Goal: Find specific page/section: Find specific page/section

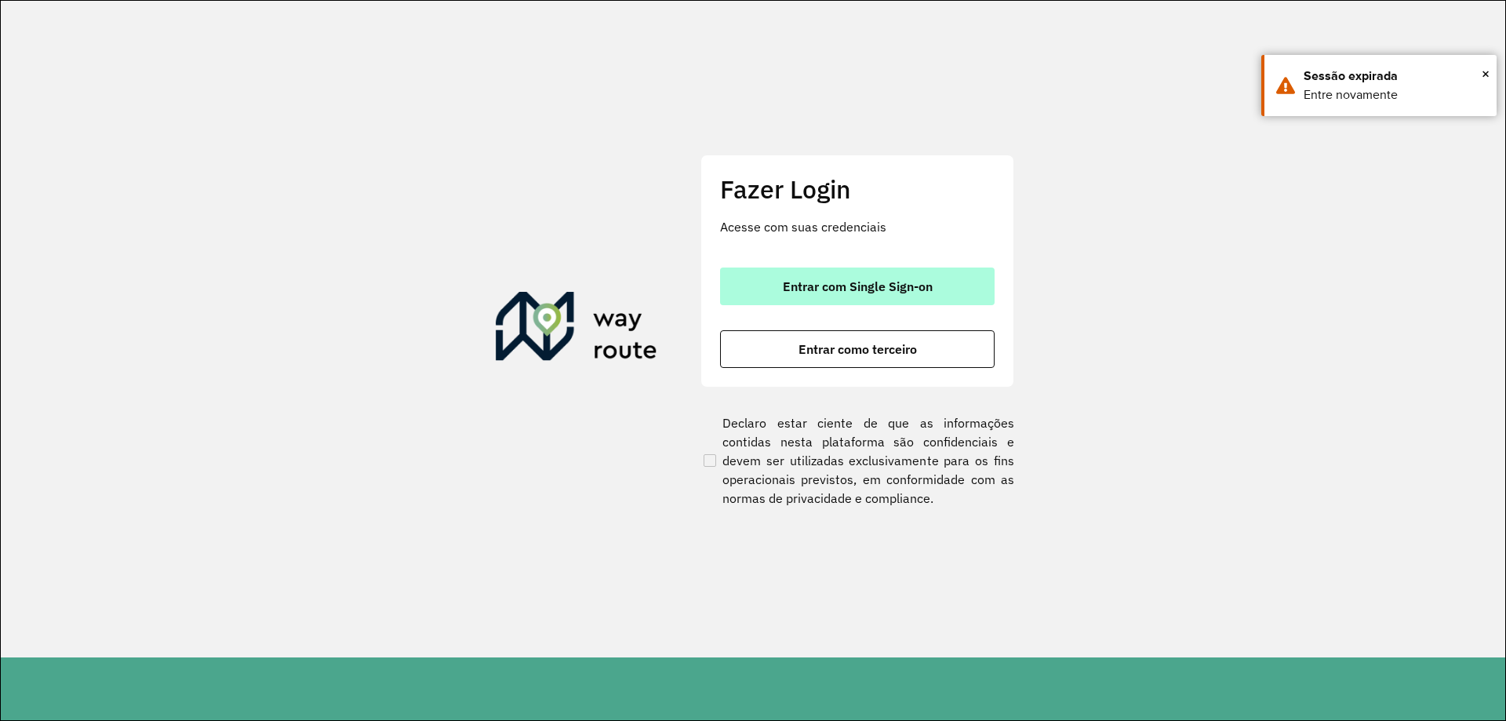
click at [851, 270] on button "Entrar com Single Sign-on" at bounding box center [857, 287] width 275 height 38
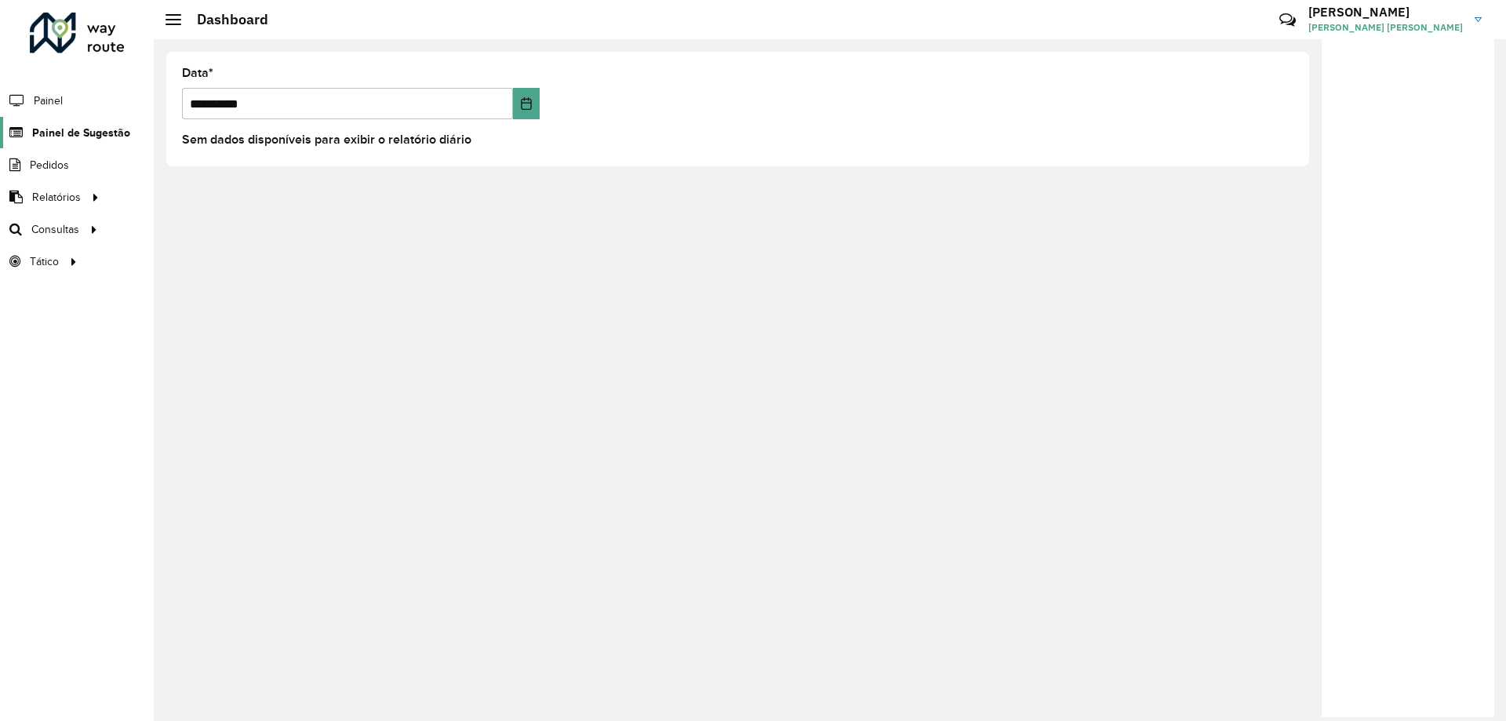
click at [74, 123] on link "Painel de Sugestão" at bounding box center [65, 132] width 130 height 31
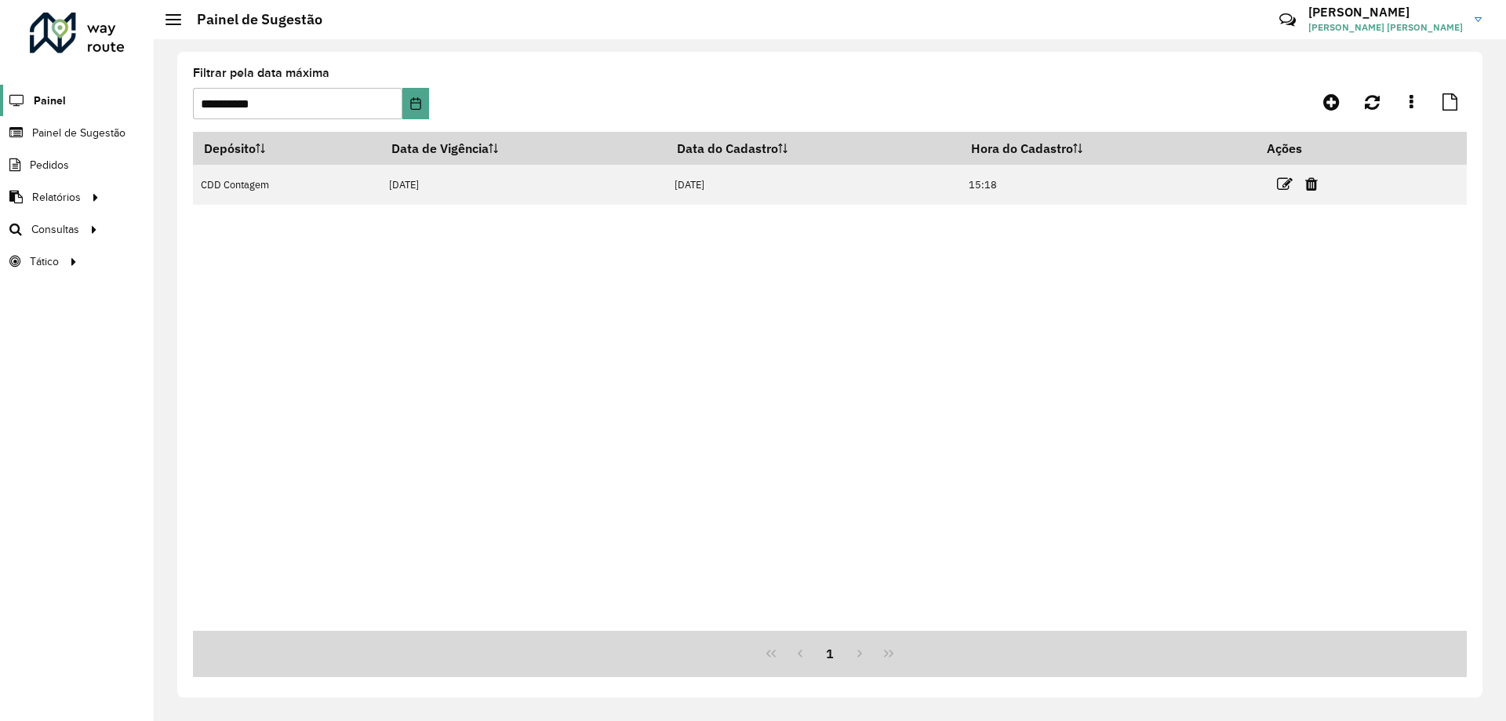
click at [54, 93] on span "Painel" at bounding box center [50, 101] width 32 height 16
click at [66, 231] on span "Consultas" at bounding box center [56, 229] width 51 height 16
click at [220, 259] on link "Setores" at bounding box center [262, 261] width 192 height 31
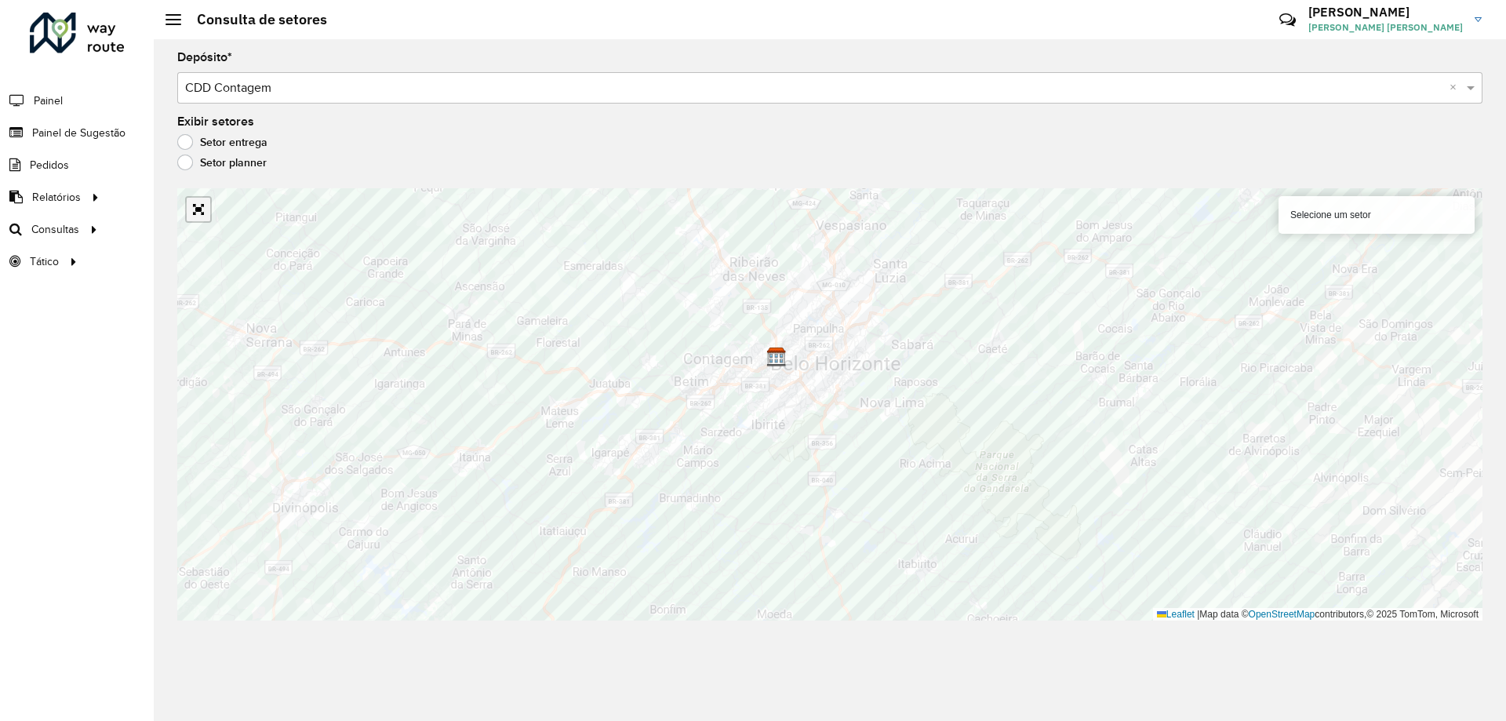
click at [188, 220] on link "Abrir mapa em tela cheia" at bounding box center [199, 210] width 24 height 24
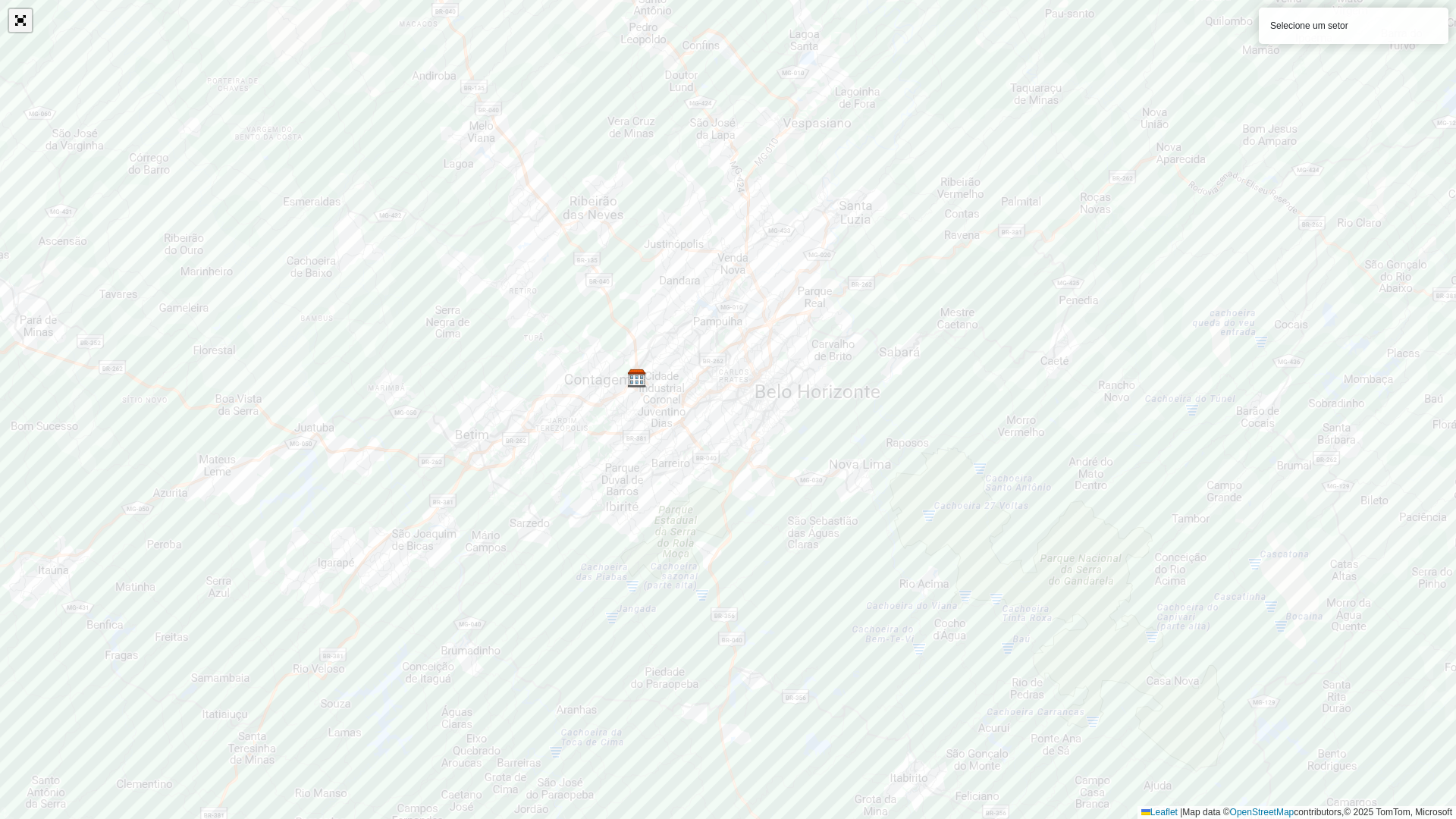
click at [24, 28] on link "Abrir mapa em tela cheia" at bounding box center [20, 20] width 23 height 23
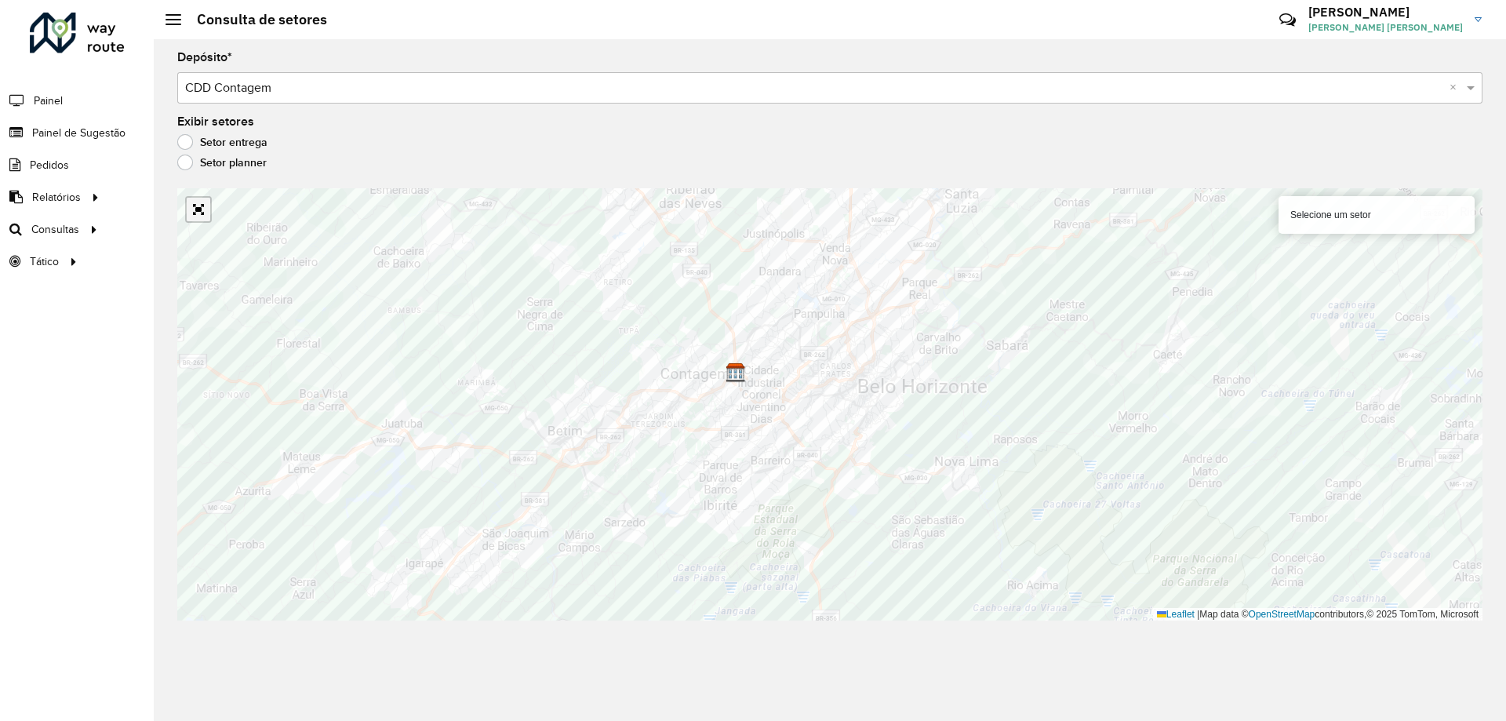
click at [200, 209] on link "Abrir mapa em tela cheia" at bounding box center [199, 210] width 24 height 24
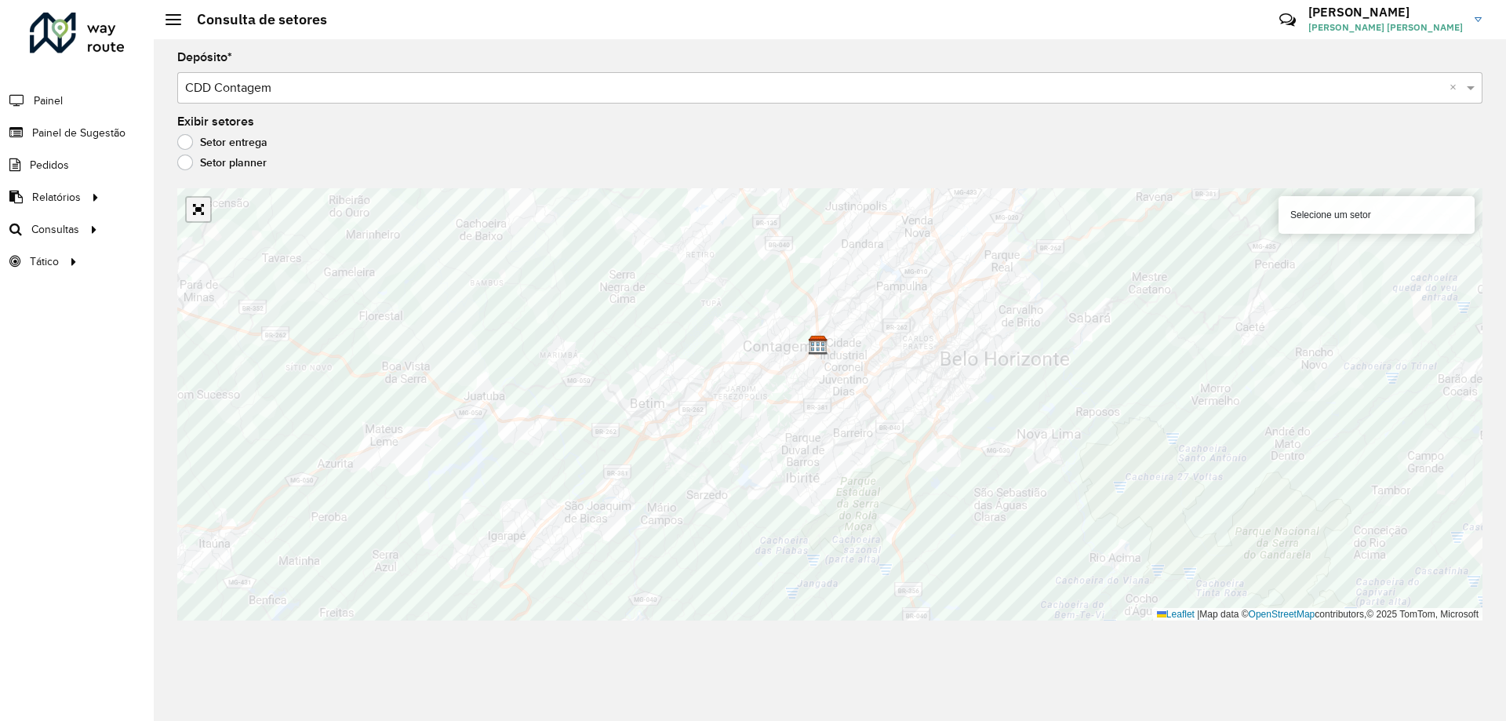
click at [198, 208] on link "Abrir mapa em tela cheia" at bounding box center [199, 210] width 24 height 24
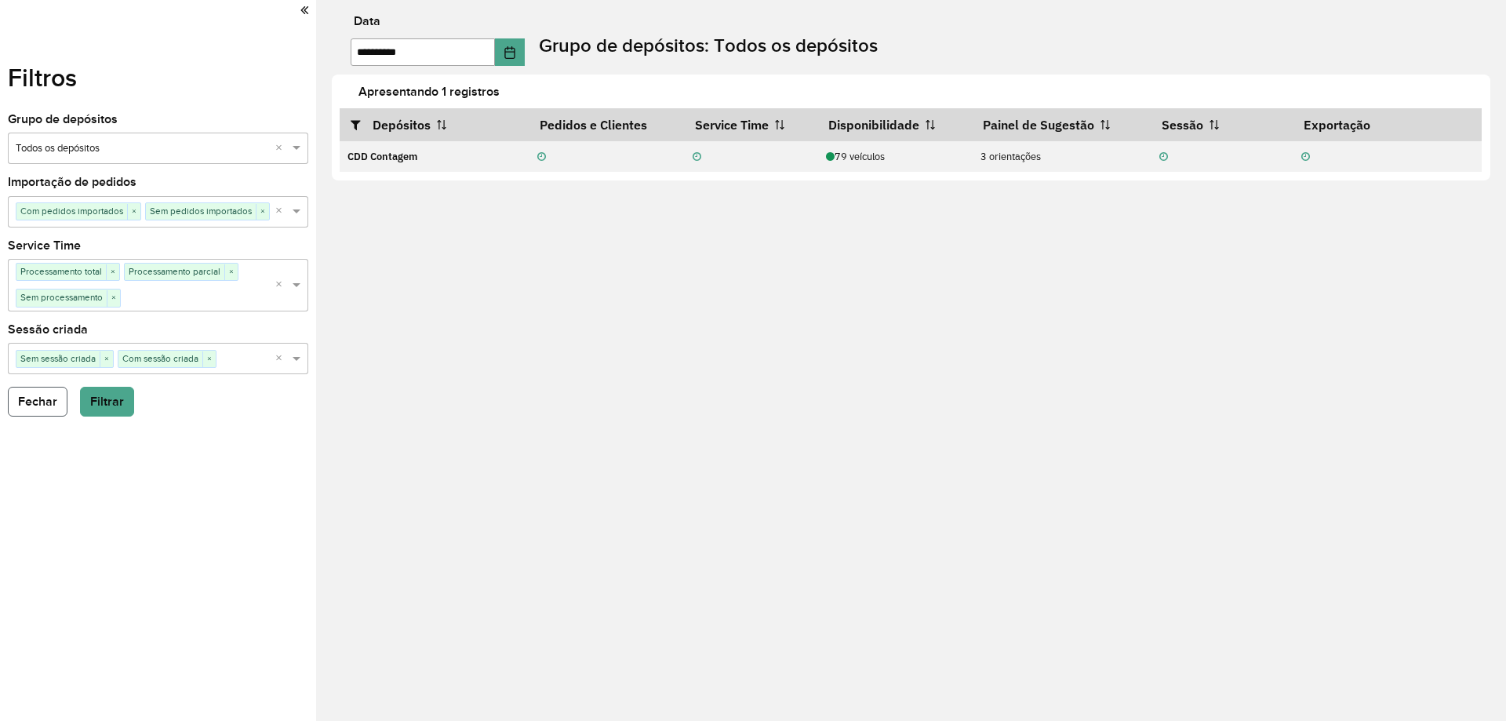
click at [58, 412] on button "Fechar" at bounding box center [38, 402] width 60 height 30
